Goal: Find specific page/section: Find specific page/section

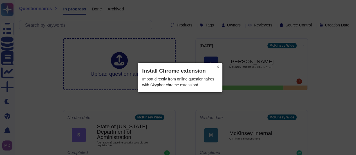
click at [216, 68] on button "×" at bounding box center [217, 67] width 9 height 8
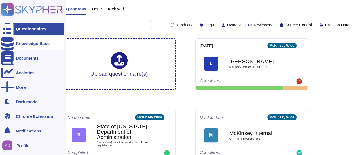
click at [6, 45] on icon at bounding box center [7, 44] width 12 height 14
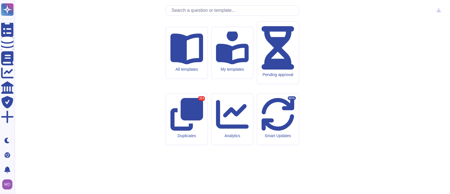
drag, startPoint x: 301, startPoint y: 0, endPoint x: 323, endPoint y: 121, distance: 122.8
click at [323, 121] on div "McKinsey Security knowledge base All templates My templates Pending approval Du…" at bounding box center [232, 97] width 427 height 185
